Goal: Information Seeking & Learning: Check status

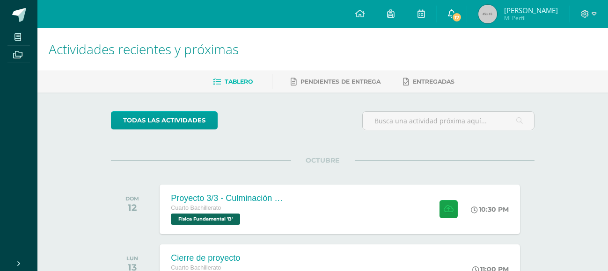
click at [460, 20] on span "17" at bounding box center [457, 17] width 10 height 10
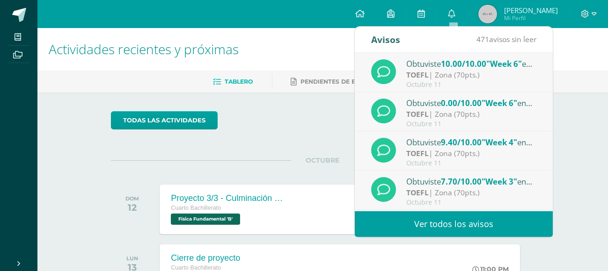
click at [467, 111] on div "TOEFL | Zona (70pts.)" at bounding box center [471, 114] width 130 height 11
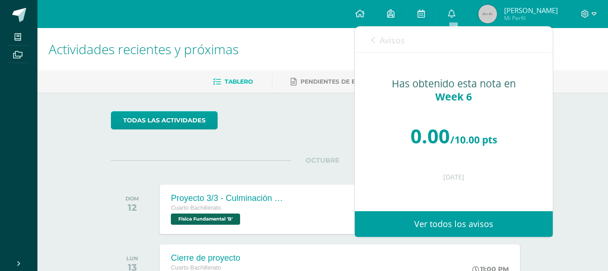
click at [368, 36] on div "Avisos 470 avisos sin leer Avisos" at bounding box center [454, 40] width 198 height 26
click at [374, 38] on icon at bounding box center [373, 40] width 4 height 7
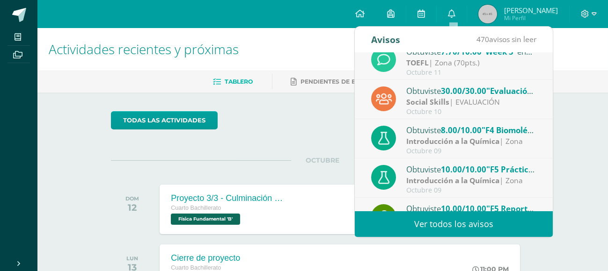
scroll to position [131, 0]
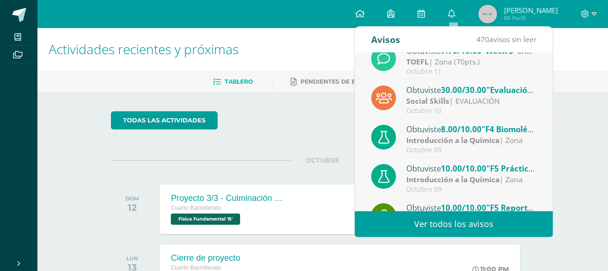
click at [482, 94] on span "30.00/30.00" at bounding box center [463, 90] width 45 height 11
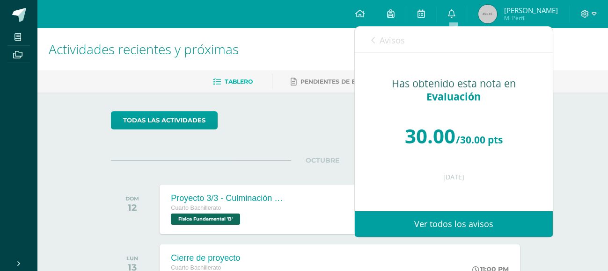
click at [387, 38] on span "Avisos" at bounding box center [392, 40] width 25 height 11
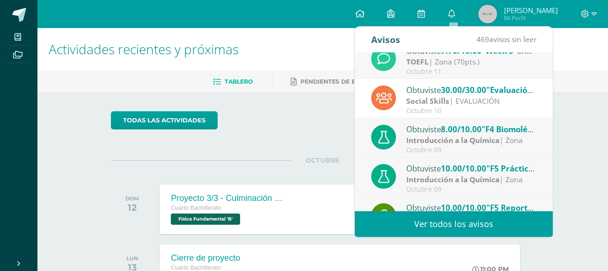
scroll to position [155, 0]
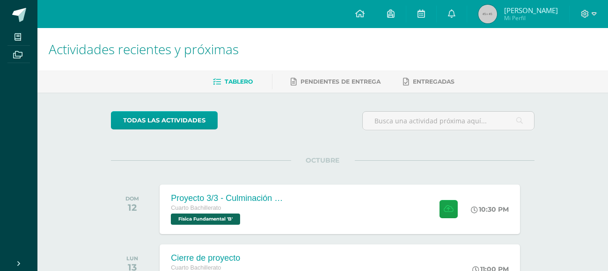
click at [572, 18] on div at bounding box center [589, 14] width 38 height 28
click at [526, 15] on span "Mi Perfil" at bounding box center [531, 18] width 54 height 8
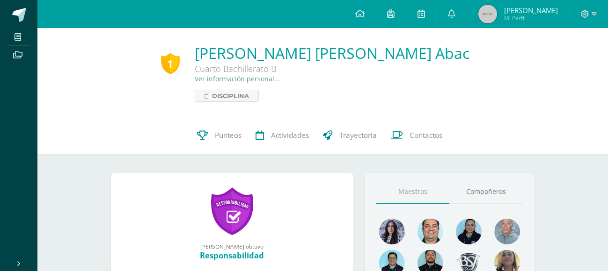
click at [522, 14] on span "[PERSON_NAME]" at bounding box center [531, 10] width 54 height 9
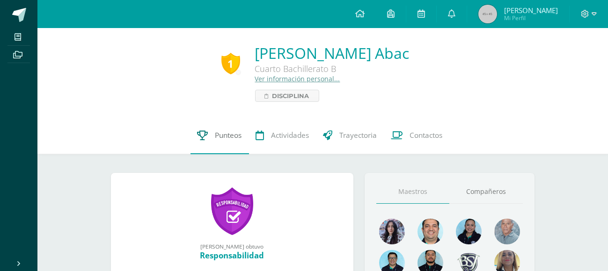
click at [234, 140] on span "Punteos" at bounding box center [228, 136] width 27 height 10
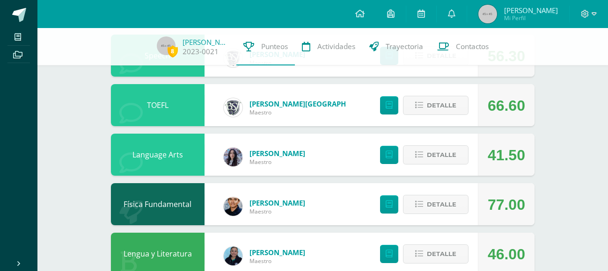
scroll to position [220, 0]
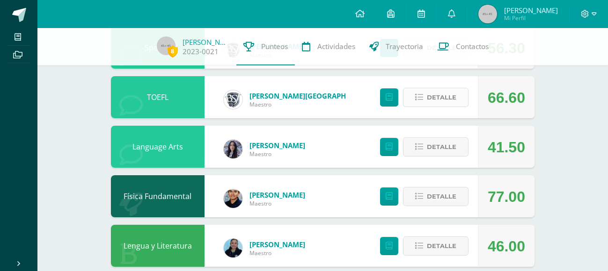
click at [426, 102] on button "Detalle" at bounding box center [436, 97] width 66 height 19
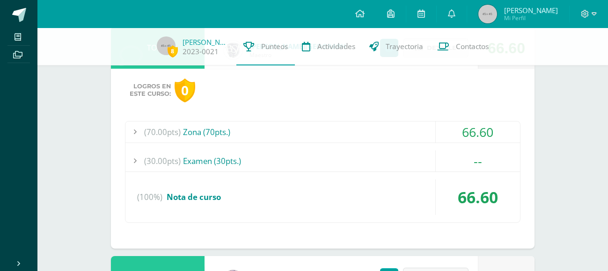
scroll to position [283, 0]
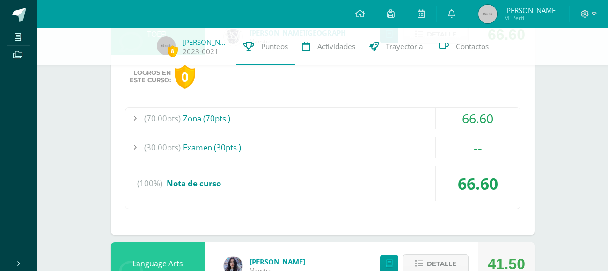
click at [296, 128] on div "(70.00pts) Zona (70pts.)" at bounding box center [322, 118] width 395 height 21
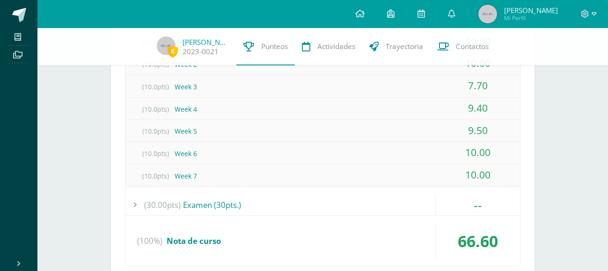
scroll to position [386, 0]
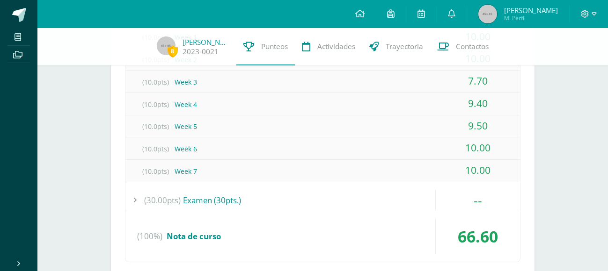
click at [277, 208] on div "(30.00pts) Examen (30pts.)" at bounding box center [322, 200] width 395 height 21
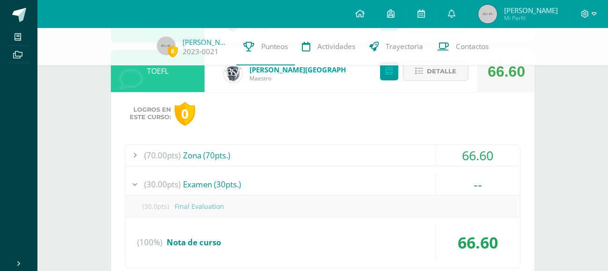
scroll to position [238, 0]
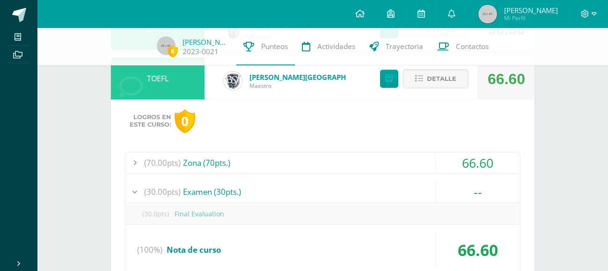
click at [441, 167] on div "66.60" at bounding box center [478, 163] width 84 height 21
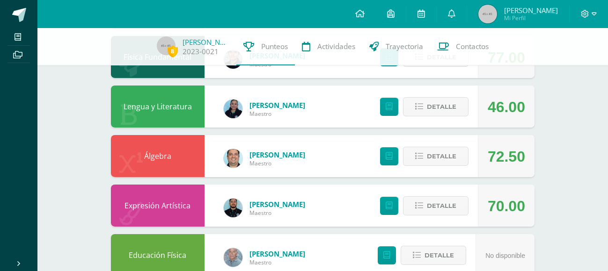
scroll to position [701, 0]
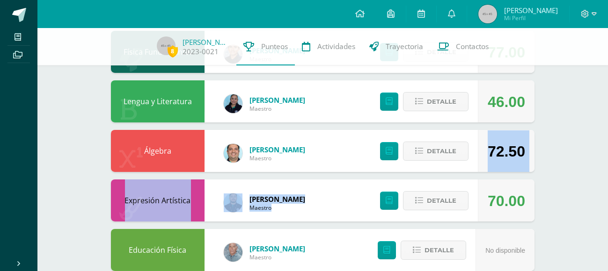
drag, startPoint x: 605, startPoint y: 162, endPoint x: 609, endPoint y: 186, distance: 24.2
click at [607, 186] on html "Mis cursos Archivos Cerrar panel Álgebra Cuarto Bachillerato "B" Ciencias Socia…" at bounding box center [304, 17] width 608 height 1437
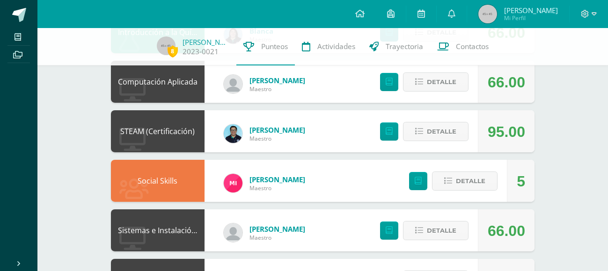
scroll to position [1071, 0]
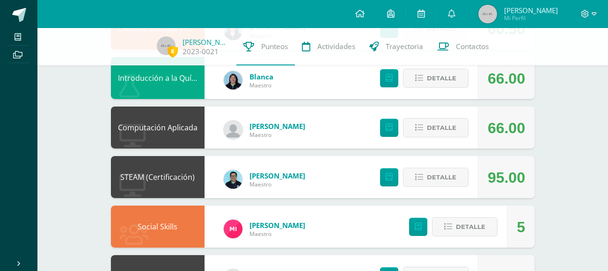
click at [446, 166] on div "Detalle" at bounding box center [422, 177] width 112 height 42
click at [446, 173] on span "Detalle" at bounding box center [441, 177] width 29 height 17
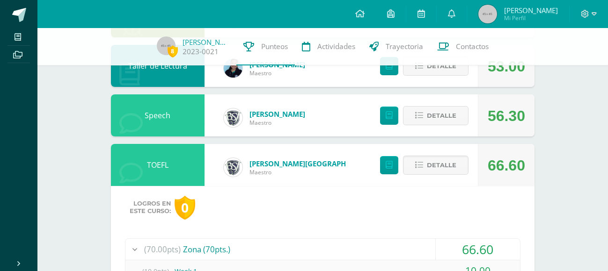
scroll to position [149, 0]
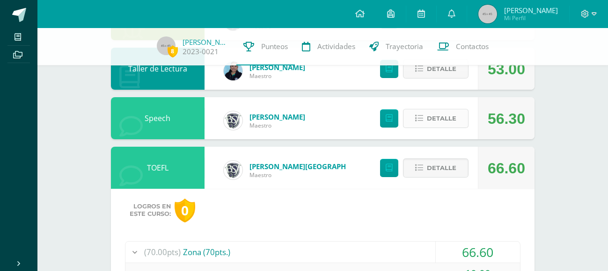
click at [458, 110] on button "Detalle" at bounding box center [436, 118] width 66 height 19
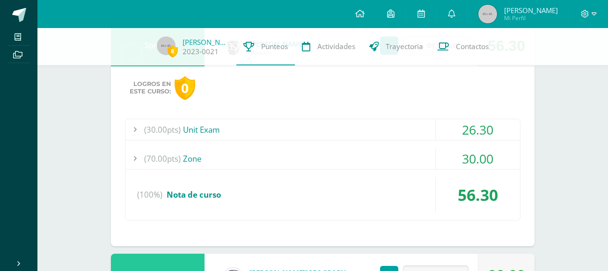
scroll to position [225, 0]
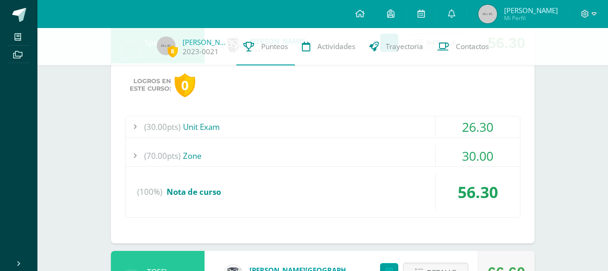
click at [356, 160] on div "(70.00pts) Zone" at bounding box center [322, 156] width 395 height 21
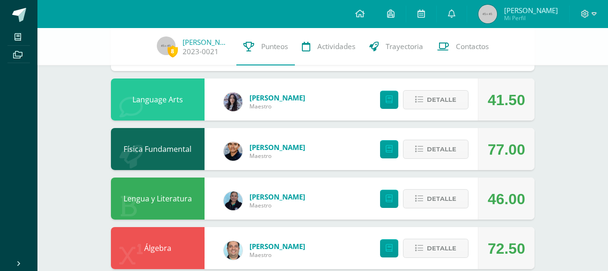
scroll to position [708, 0]
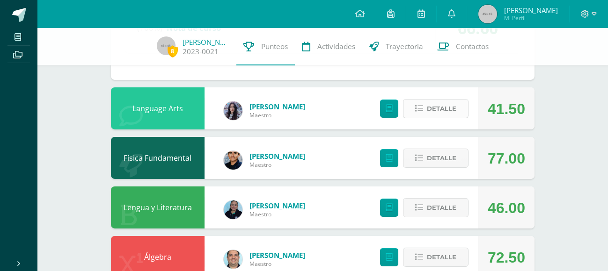
click at [433, 104] on span "Detalle" at bounding box center [441, 108] width 29 height 17
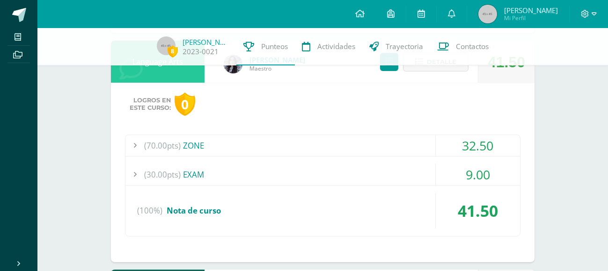
scroll to position [784, 0]
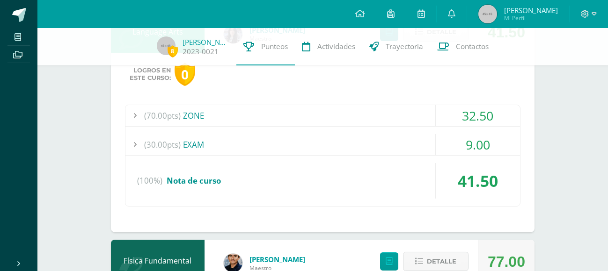
click at [450, 113] on div "32.50" at bounding box center [478, 115] width 84 height 21
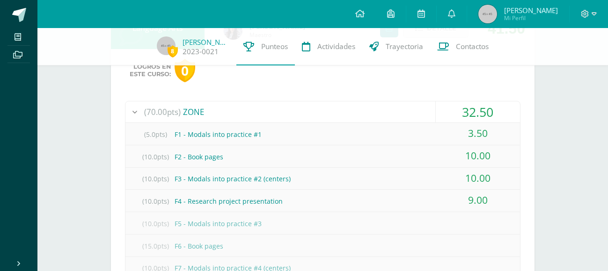
scroll to position [695, 0]
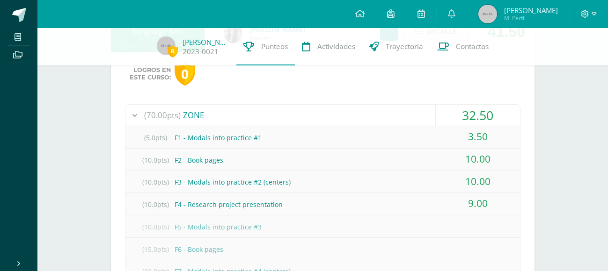
drag, startPoint x: 600, startPoint y: 127, endPoint x: 603, endPoint y: 134, distance: 7.4
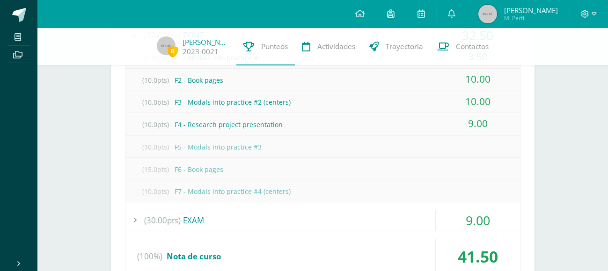
scroll to position [783, 0]
